Goal: Communication & Community: Answer question/provide support

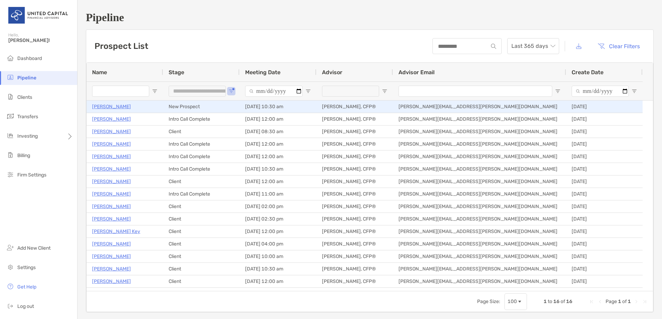
click at [120, 107] on p "[PERSON_NAME]" at bounding box center [111, 106] width 39 height 9
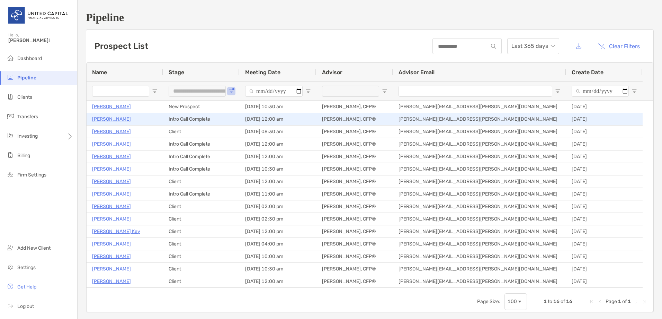
click at [117, 119] on p "[PERSON_NAME]" at bounding box center [111, 119] width 39 height 9
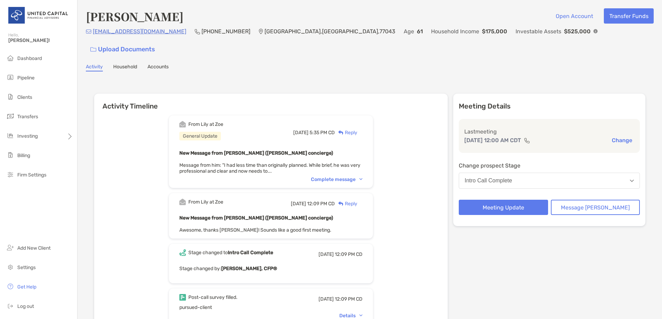
scroll to position [35, 0]
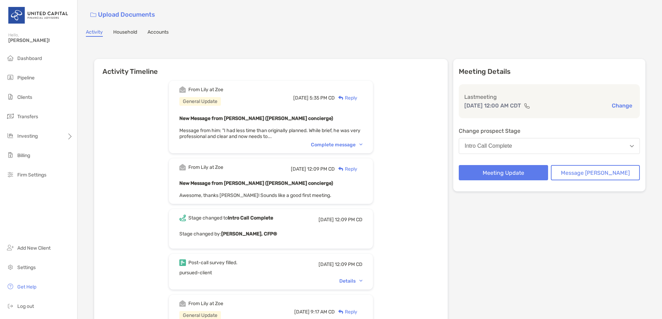
click at [361, 126] on div "From Lily at Zoe General Update Thu, Aug 7 5:35 PM CD Reply New Message from Li…" at bounding box center [271, 117] width 204 height 72
click at [363, 142] on div "Complete message" at bounding box center [337, 145] width 52 height 6
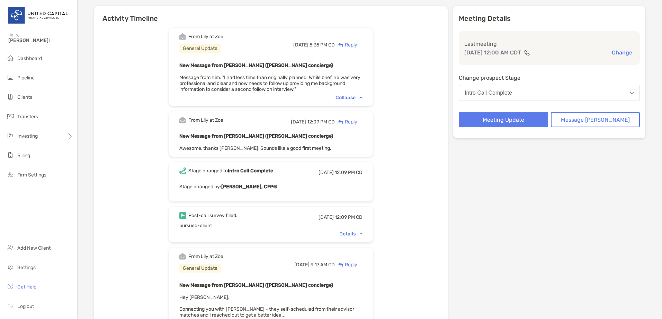
scroll to position [104, 0]
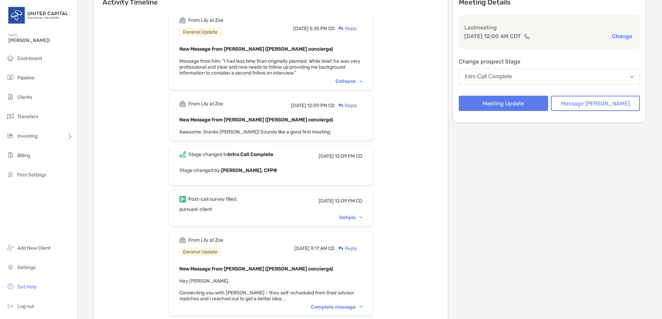
click at [357, 214] on div "Details" at bounding box center [351, 217] width 23 height 6
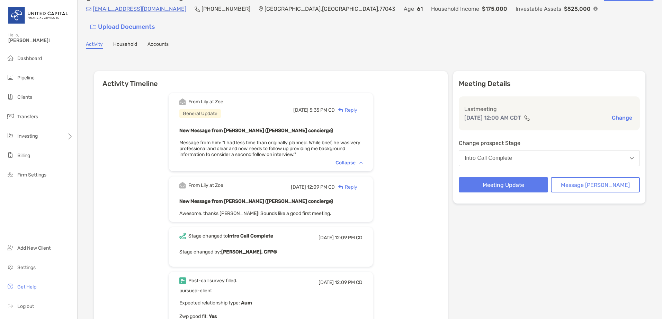
scroll to position [0, 0]
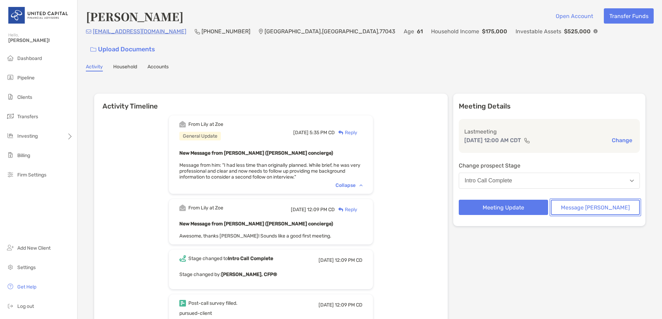
click at [589, 200] on button "Message [PERSON_NAME]" at bounding box center [595, 207] width 89 height 15
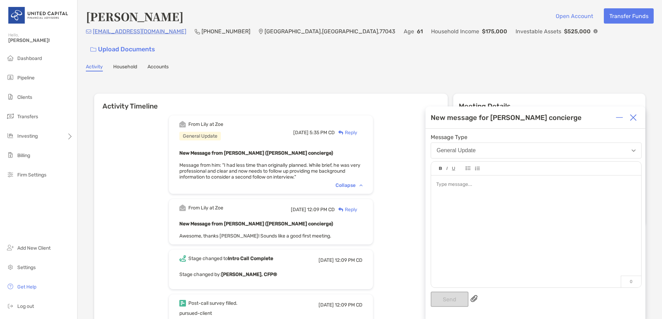
click at [496, 194] on div at bounding box center [536, 227] width 210 height 105
click at [450, 298] on button "Send" at bounding box center [450, 298] width 38 height 15
